Goal: Use online tool/utility: Utilize a website feature to perform a specific function

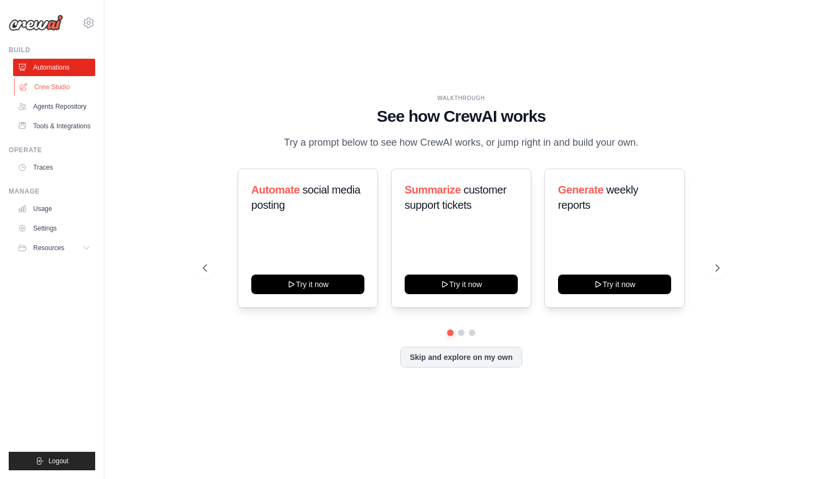
click at [60, 90] on link "Crew Studio" at bounding box center [55, 86] width 82 height 17
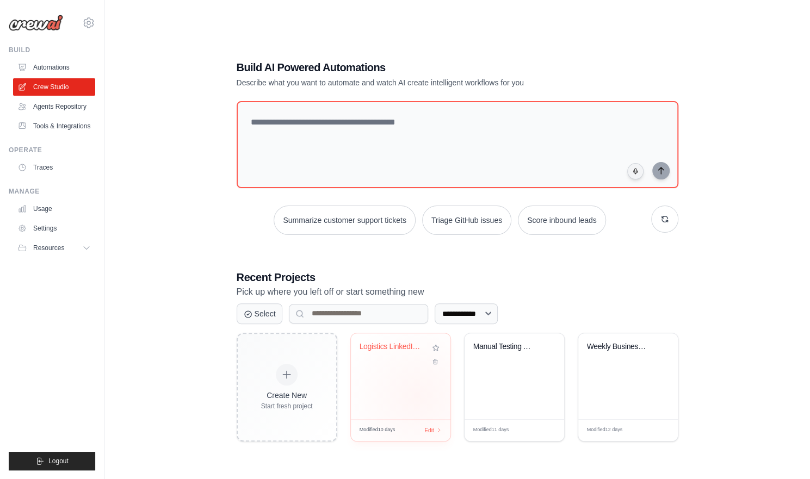
click at [418, 396] on div "Logistics LinkedIn Content Marketin..." at bounding box center [401, 376] width 100 height 86
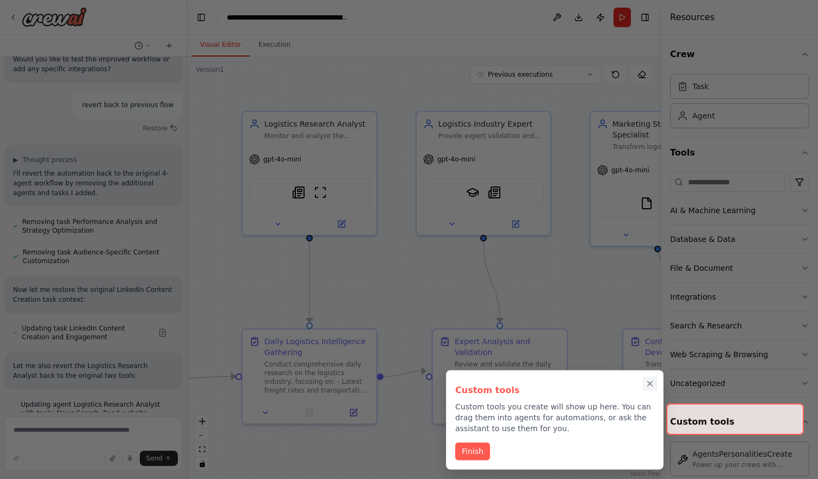
click at [646, 388] on icon "Close walkthrough" at bounding box center [650, 384] width 10 height 10
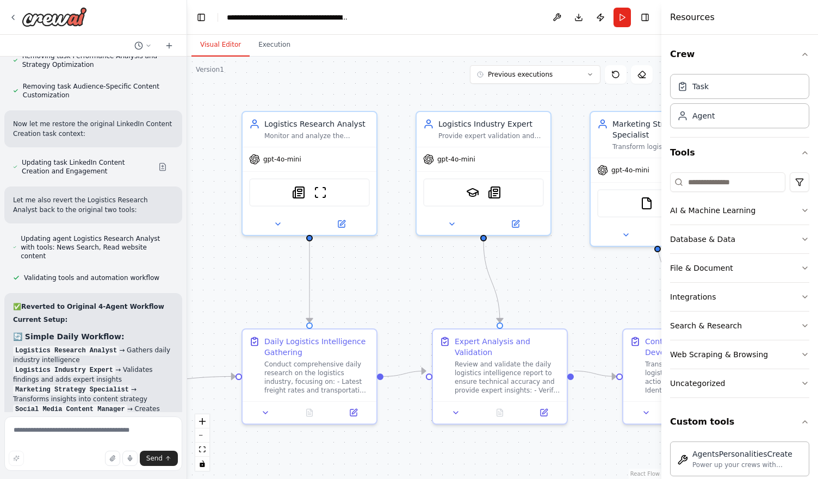
scroll to position [3805, 0]
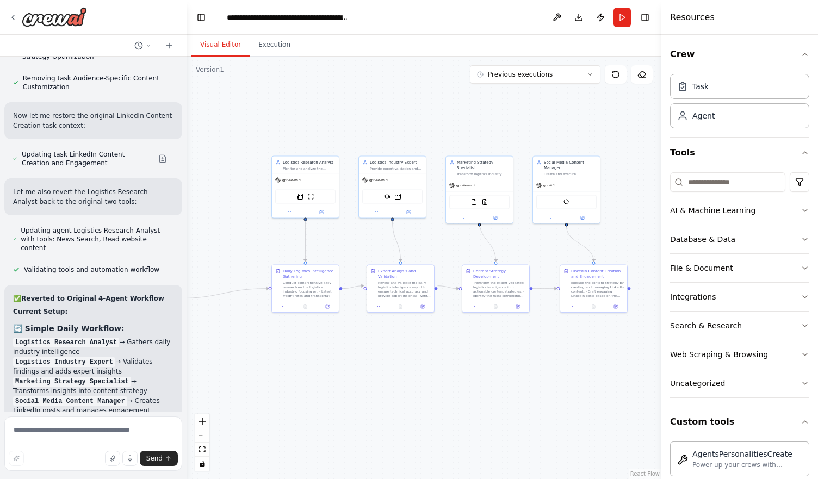
drag, startPoint x: 345, startPoint y: 384, endPoint x: 374, endPoint y: 332, distance: 59.1
click at [358, 332] on div ".deletable-edge-delete-btn { width: 20px; height: 20px; border: 0px solid #ffff…" at bounding box center [424, 268] width 474 height 422
click at [374, 332] on div ".deletable-edge-delete-btn { width: 20px; height: 20px; border: 0px solid #ffff…" at bounding box center [424, 268] width 474 height 422
